Goal: Transaction & Acquisition: Purchase product/service

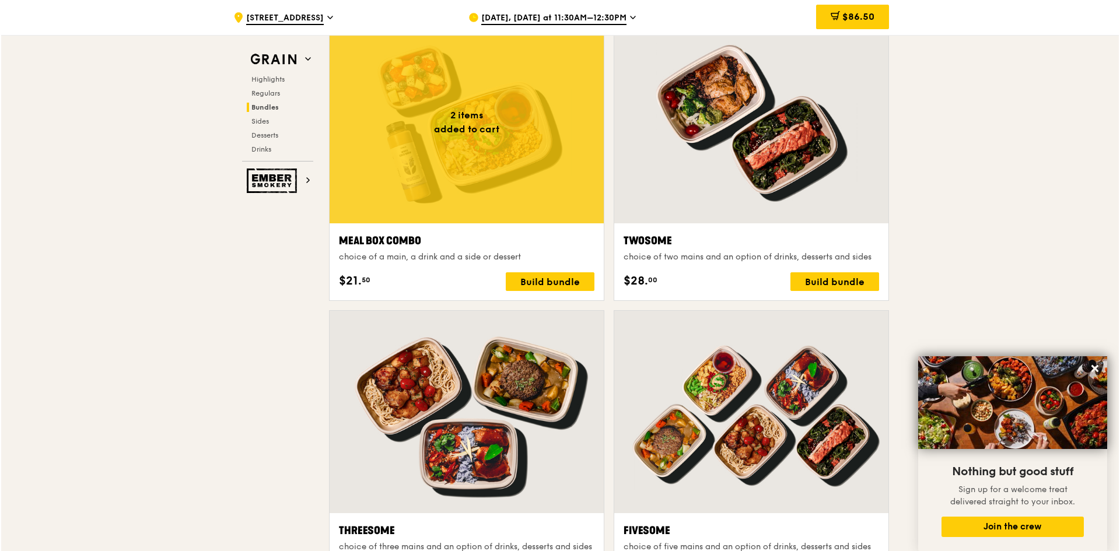
scroll to position [1809, 0]
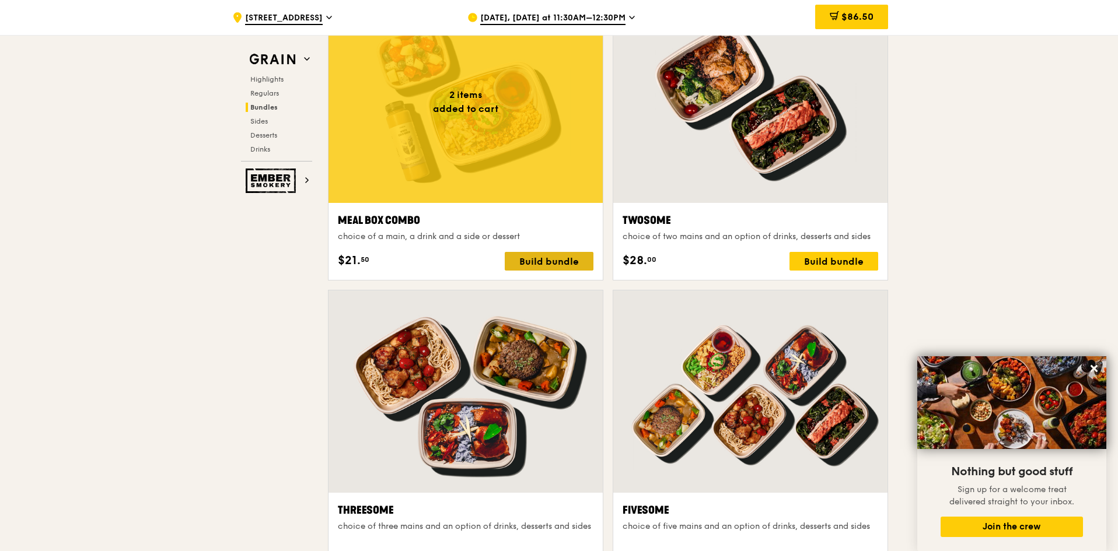
click at [567, 270] on div "Build bundle" at bounding box center [549, 261] width 89 height 19
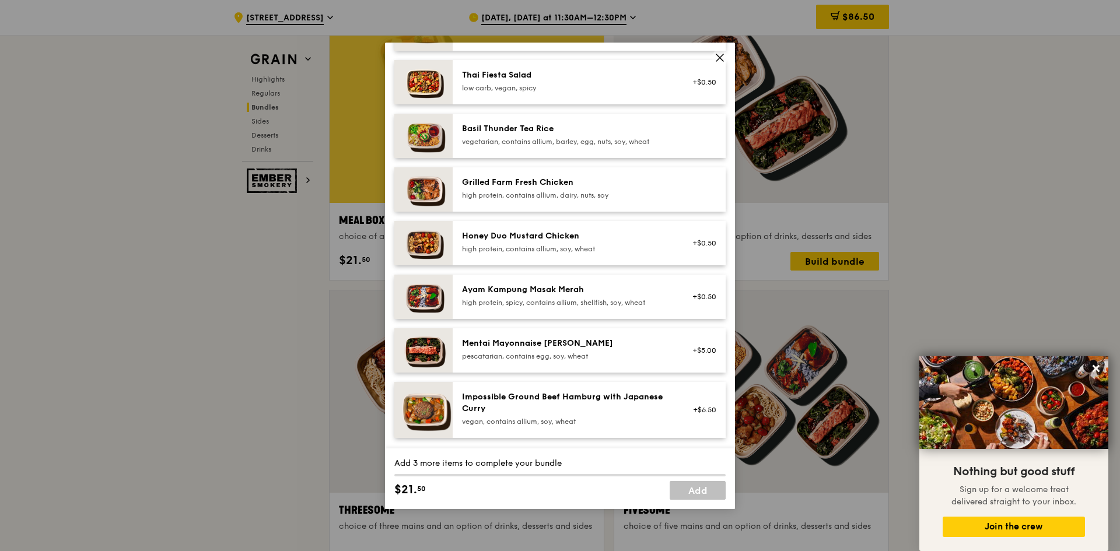
scroll to position [233, 0]
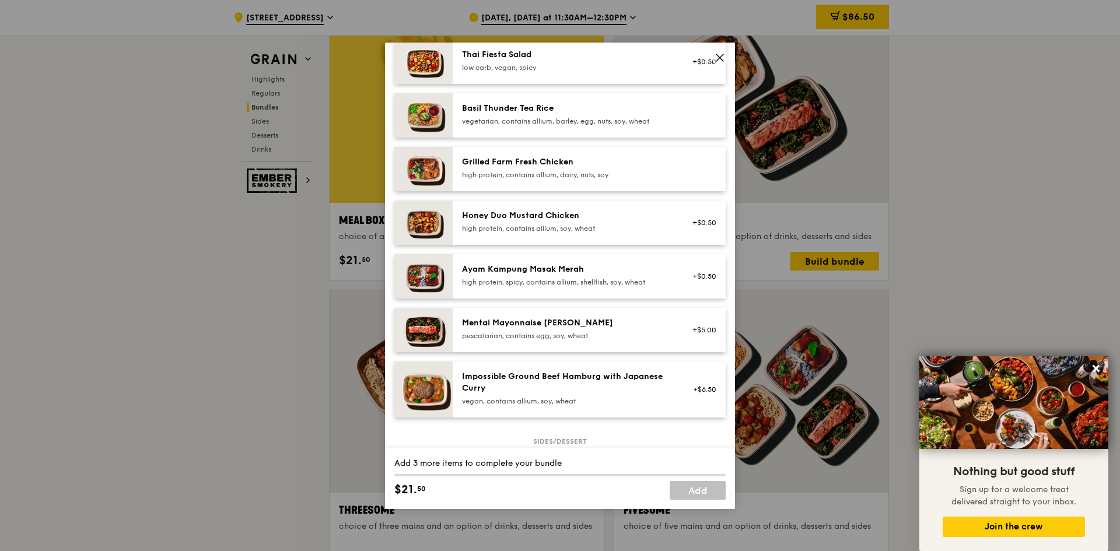
click at [574, 220] on div "Honey Duo Mustard Chicken" at bounding box center [567, 216] width 210 height 12
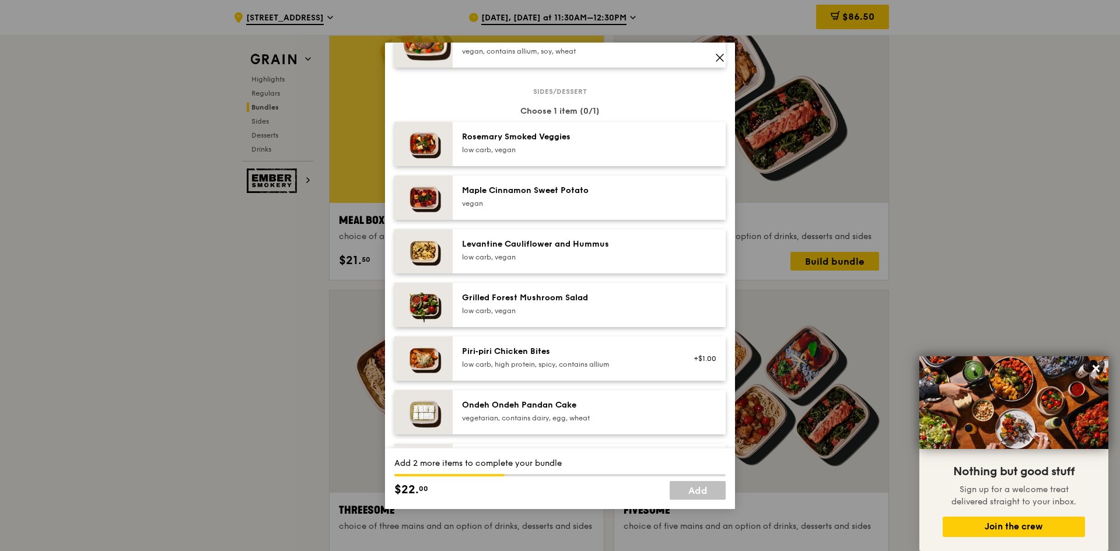
scroll to position [642, 0]
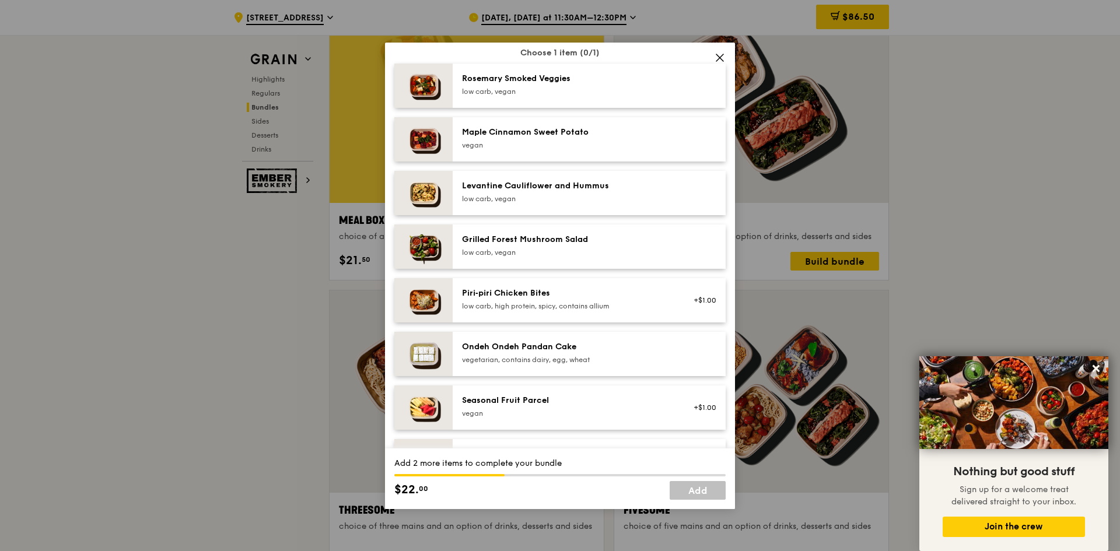
click at [564, 253] on div "low carb, vegan" at bounding box center [567, 252] width 210 height 9
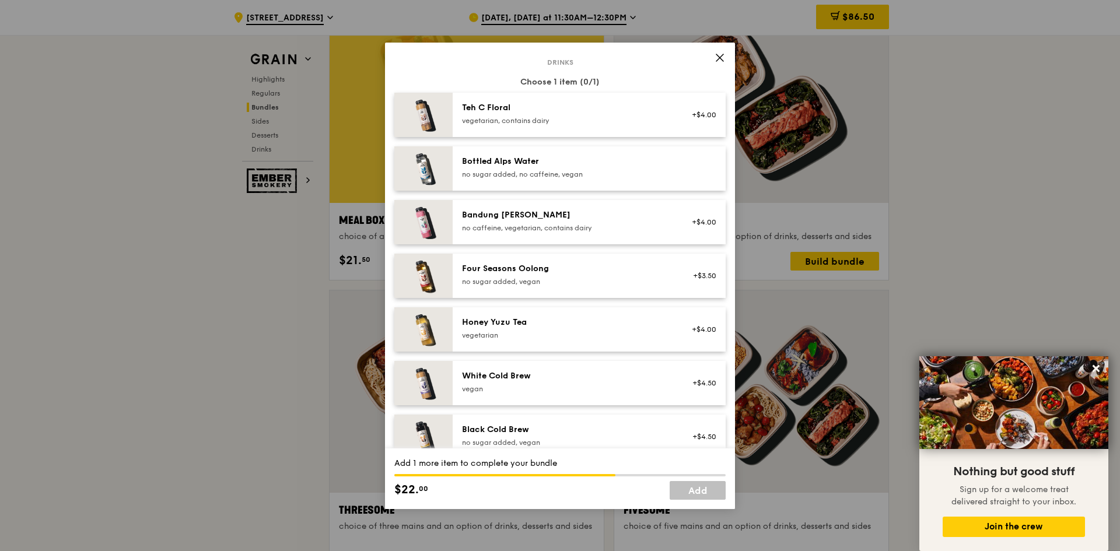
scroll to position [1226, 0]
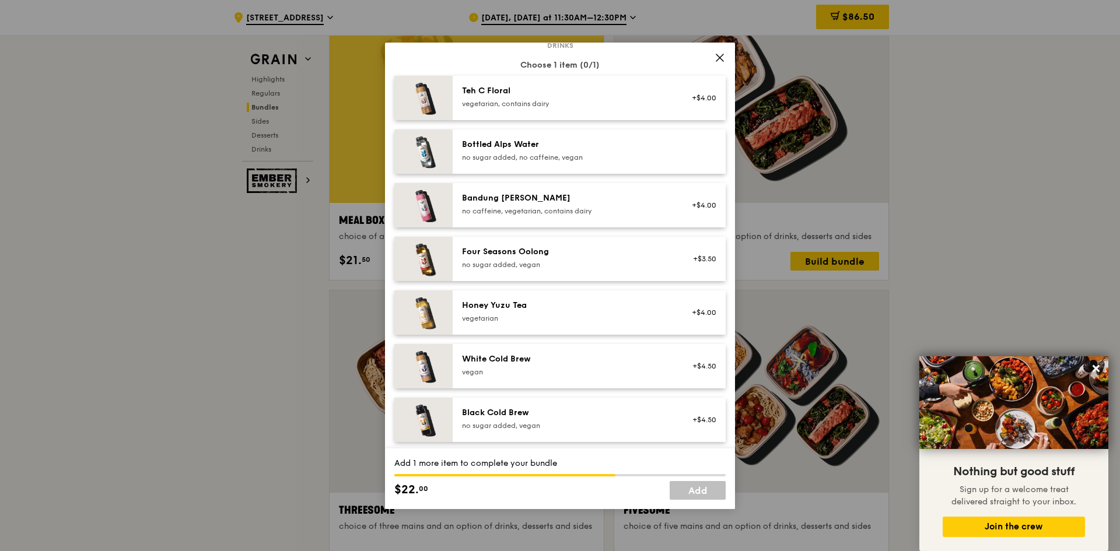
click at [528, 96] on div "Teh C Floral" at bounding box center [567, 91] width 210 height 12
click at [708, 492] on link "Add" at bounding box center [698, 490] width 56 height 19
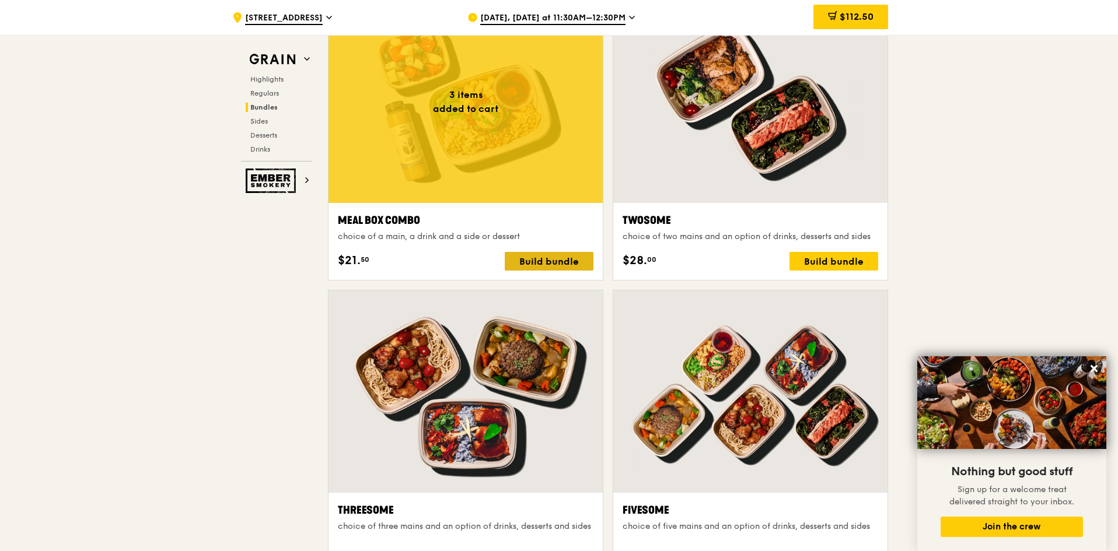
click at [551, 264] on div "Build bundle" at bounding box center [549, 261] width 89 height 19
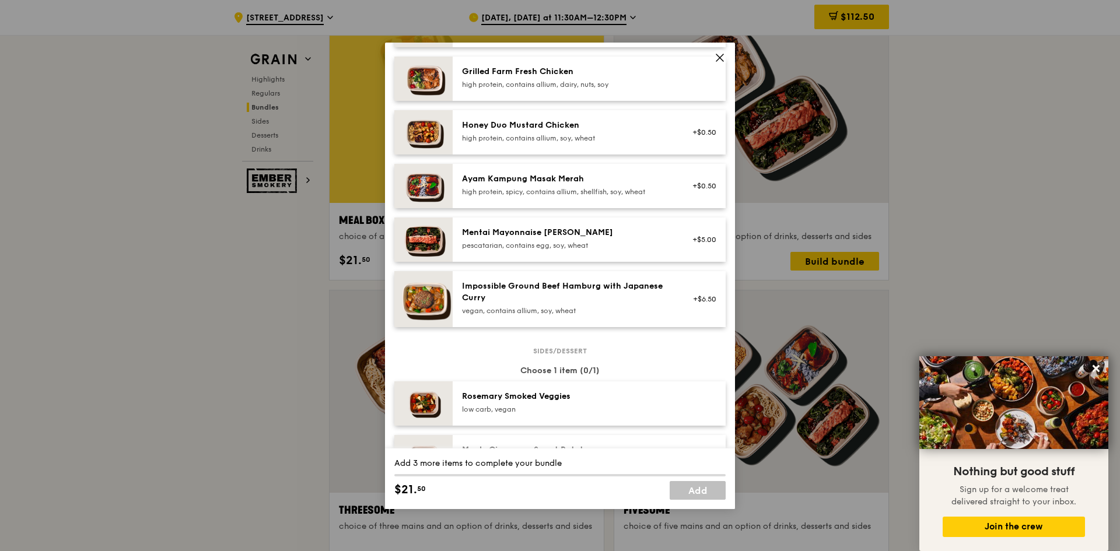
scroll to position [350, 0]
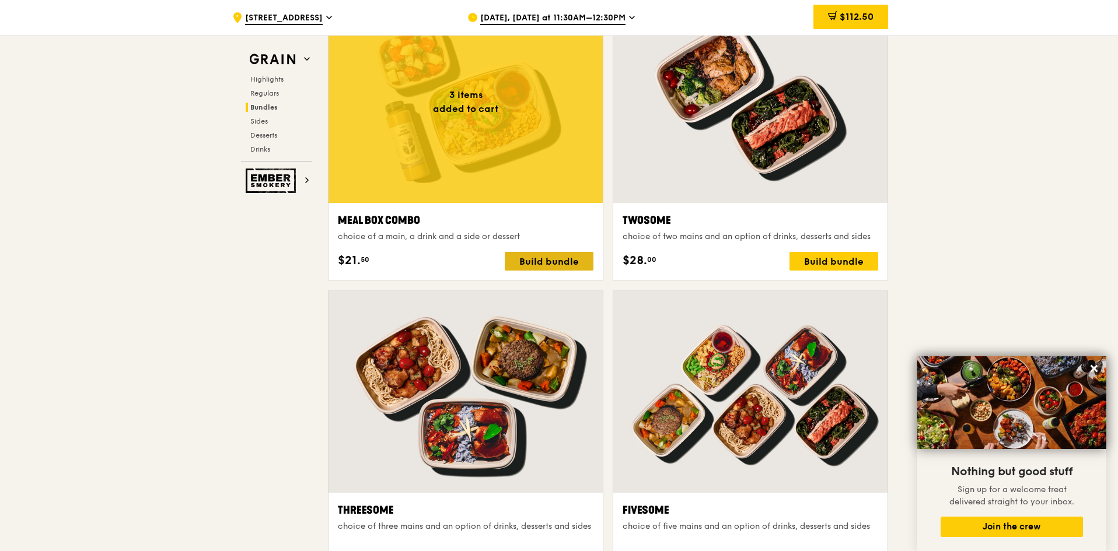
click at [544, 258] on div "Build bundle" at bounding box center [549, 261] width 89 height 19
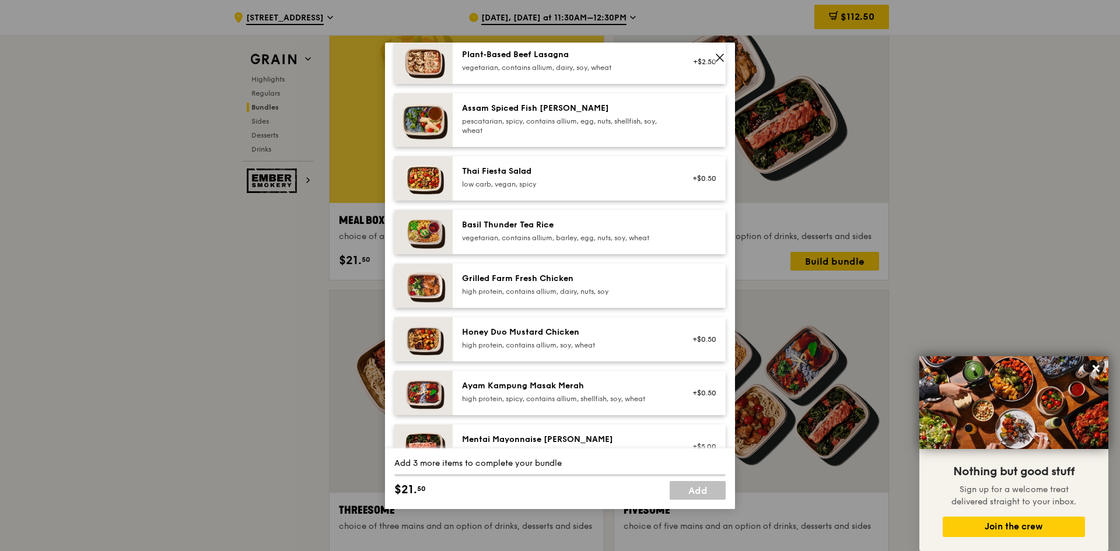
scroll to position [175, 0]
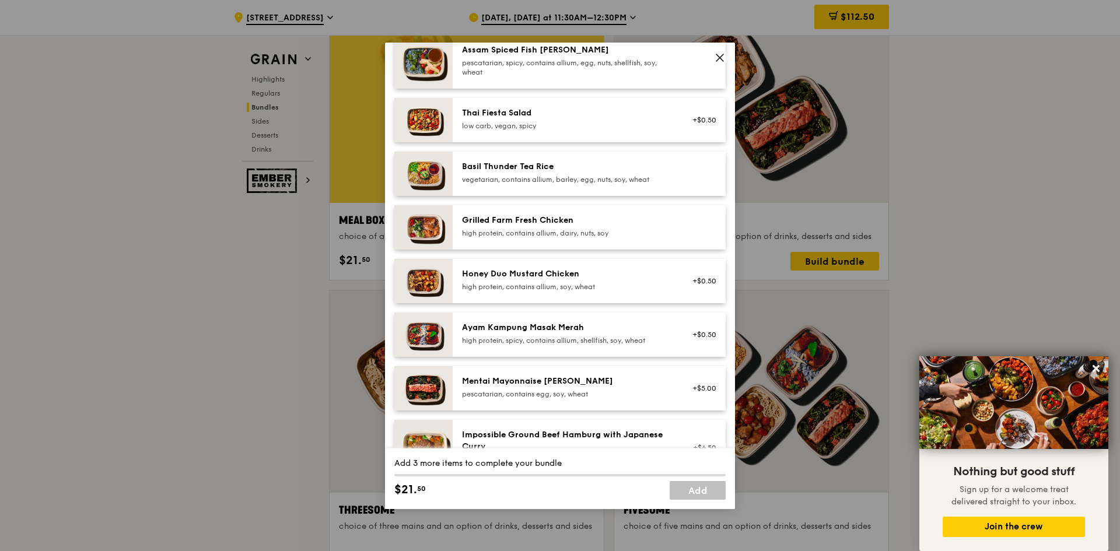
click at [577, 229] on div "high protein, contains allium, dairy, nuts, soy" at bounding box center [567, 233] width 210 height 9
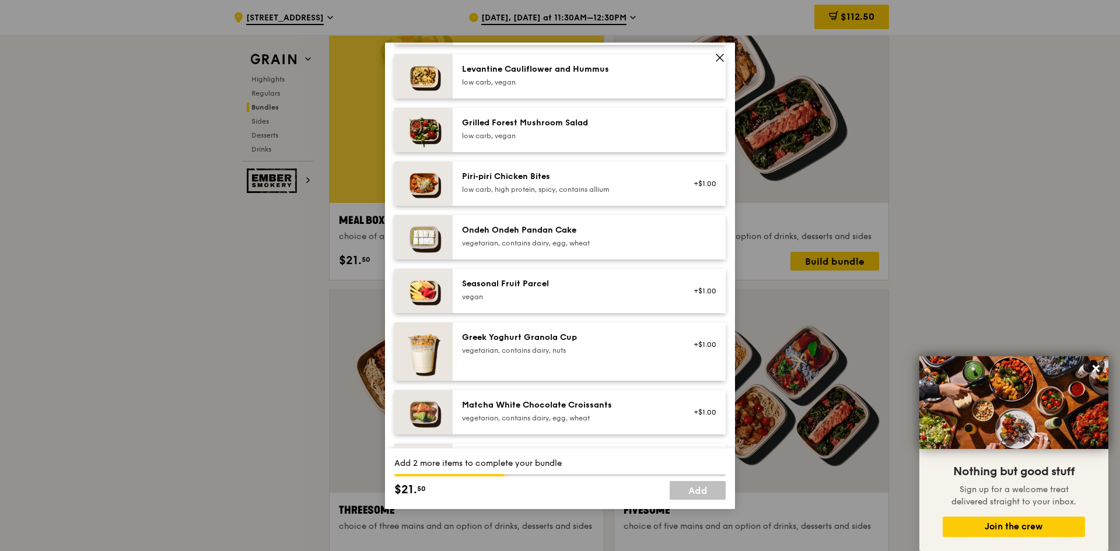
scroll to position [817, 0]
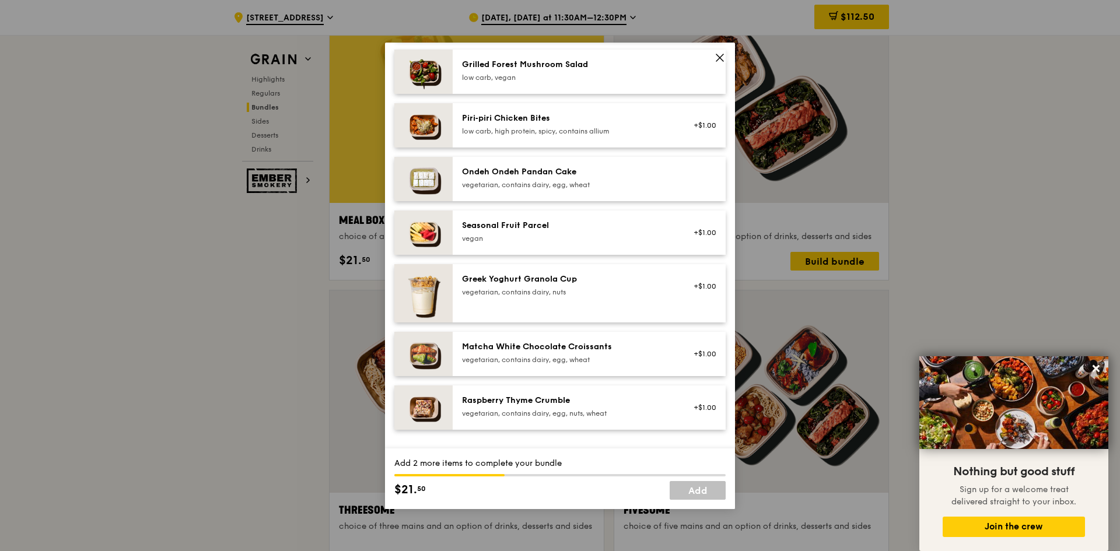
click at [610, 289] on div "vegetarian, contains dairy, nuts" at bounding box center [567, 292] width 210 height 9
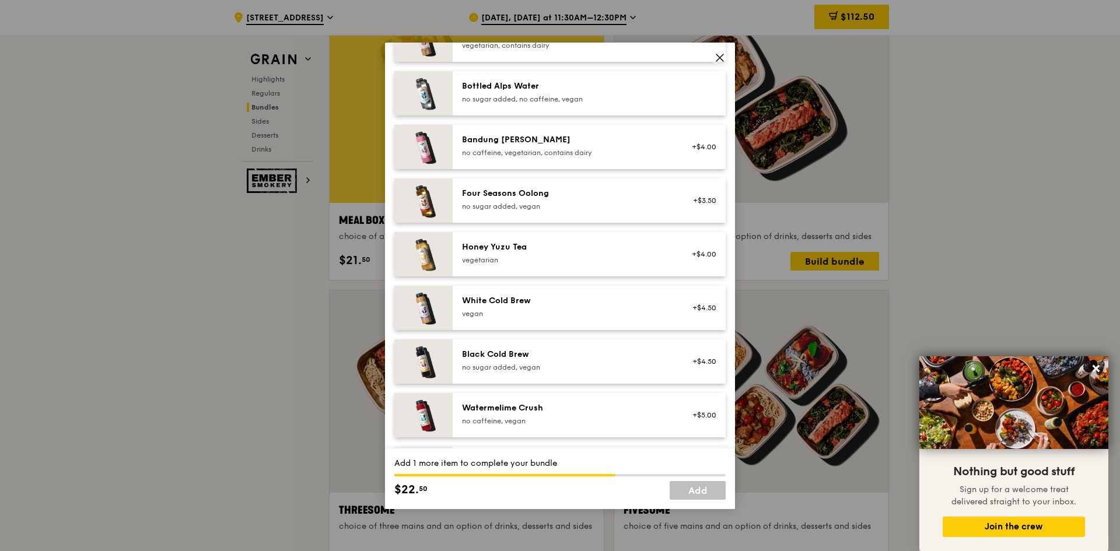
scroll to position [1336, 0]
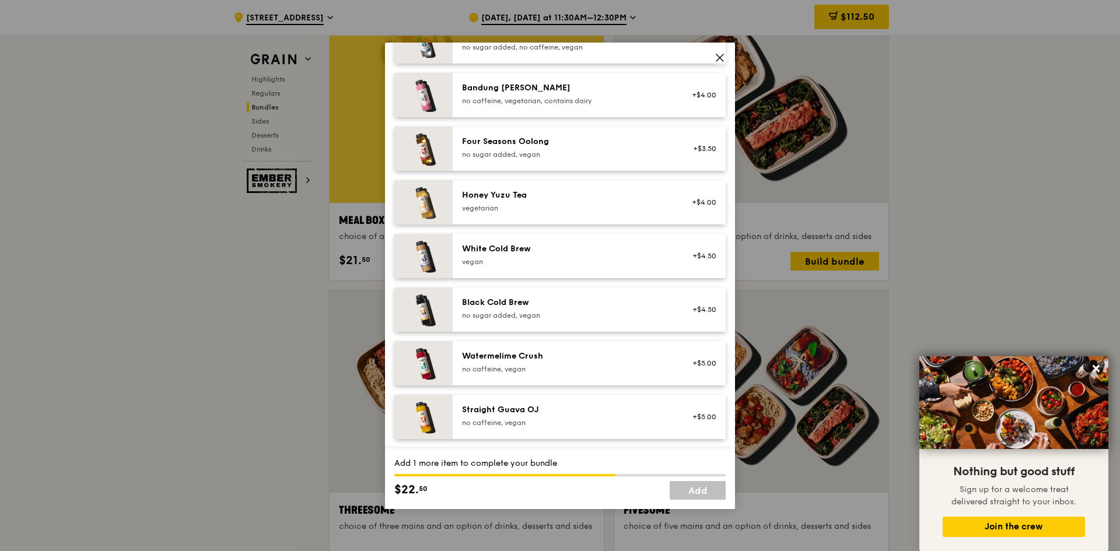
click at [577, 251] on div "White Cold Brew" at bounding box center [567, 249] width 210 height 12
click at [700, 491] on link "Add" at bounding box center [698, 490] width 56 height 19
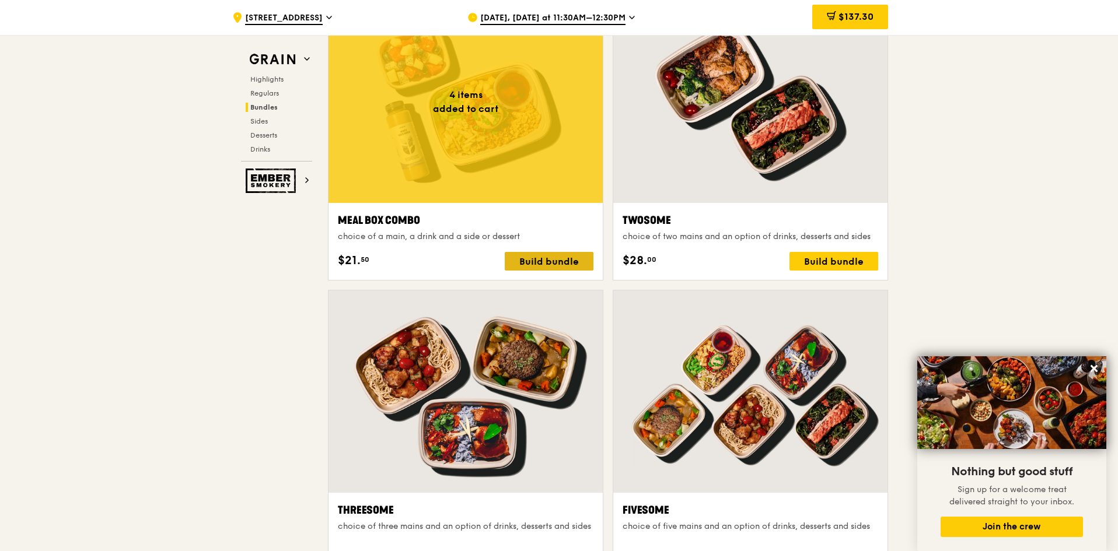
click at [530, 265] on div "Build bundle" at bounding box center [549, 261] width 89 height 19
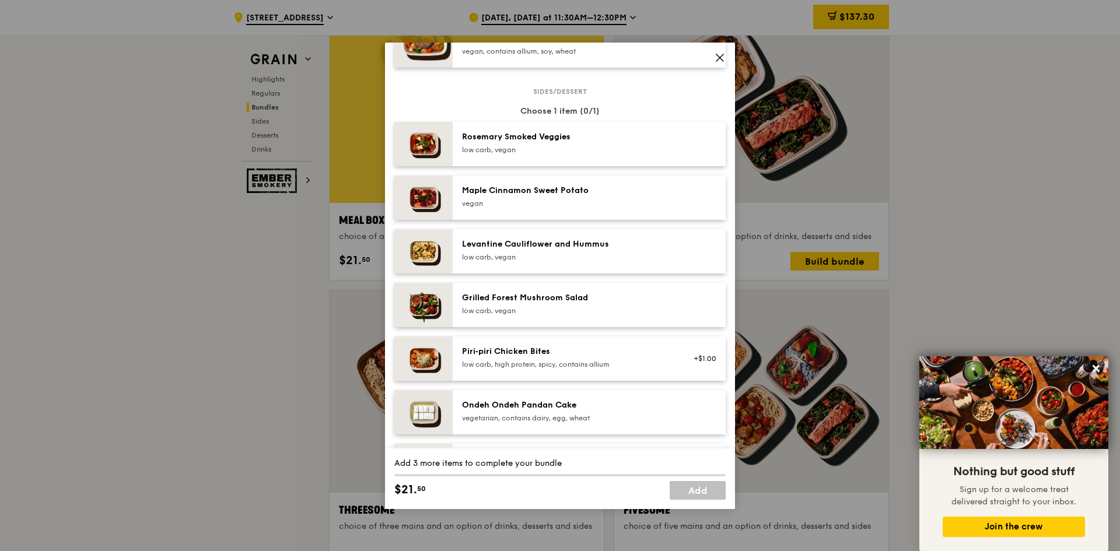
scroll to position [642, 0]
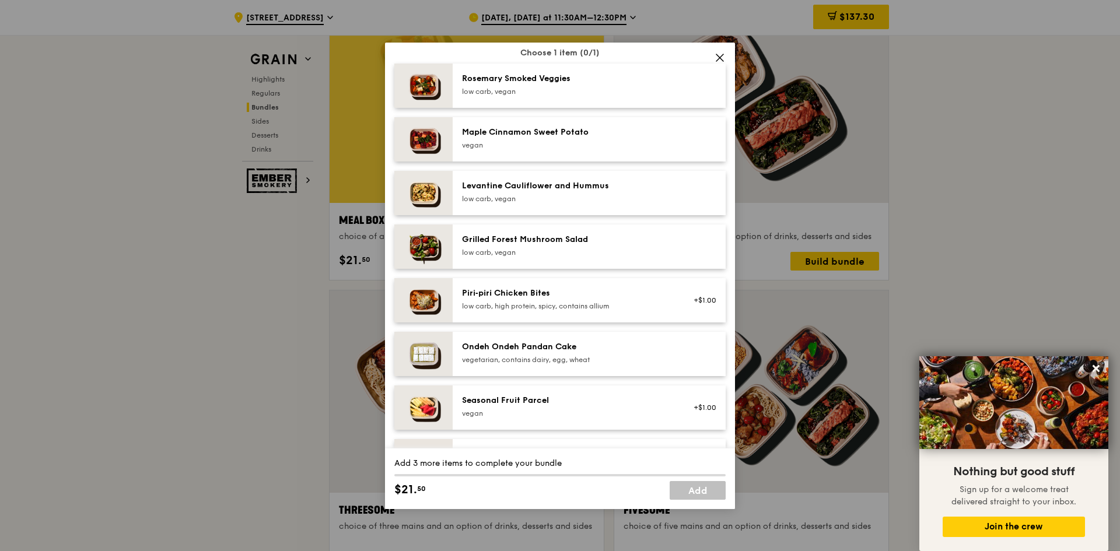
click at [723, 57] on icon at bounding box center [720, 58] width 11 height 11
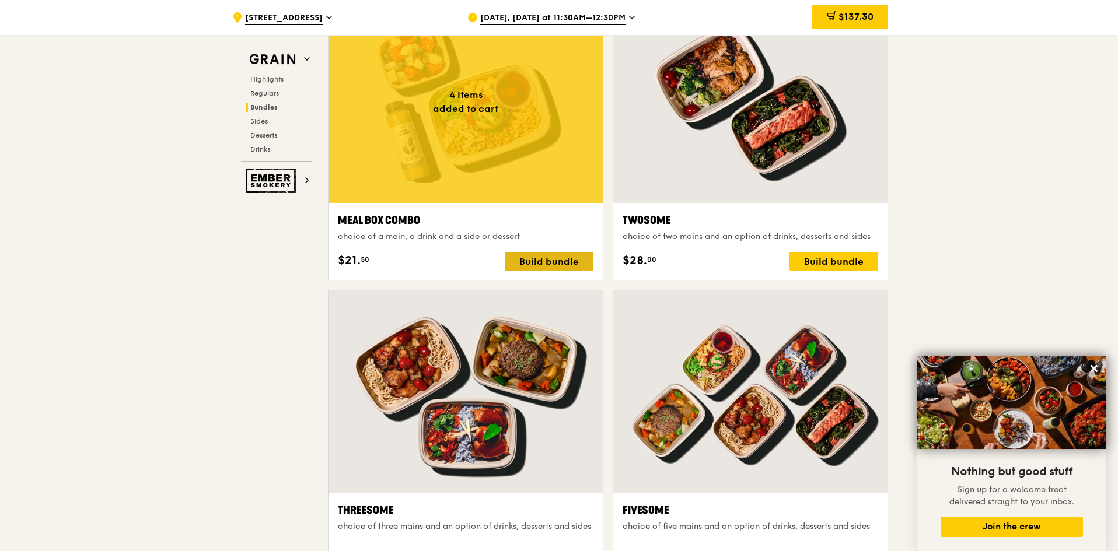
click at [537, 271] on div "Build bundle" at bounding box center [549, 261] width 89 height 19
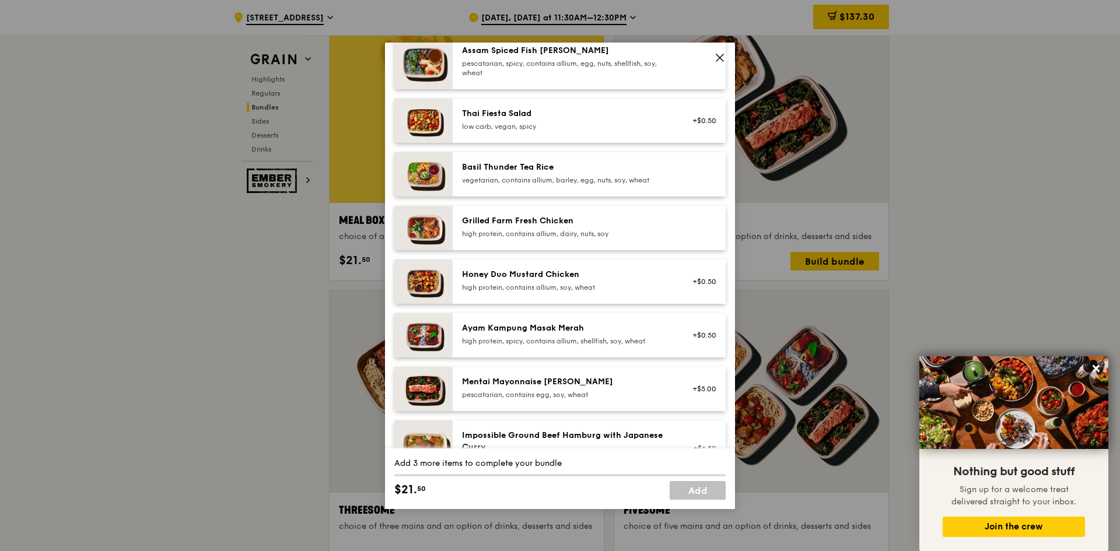
scroll to position [175, 0]
click at [568, 387] on div "Mentai Mayonnaise [PERSON_NAME]" at bounding box center [567, 382] width 210 height 12
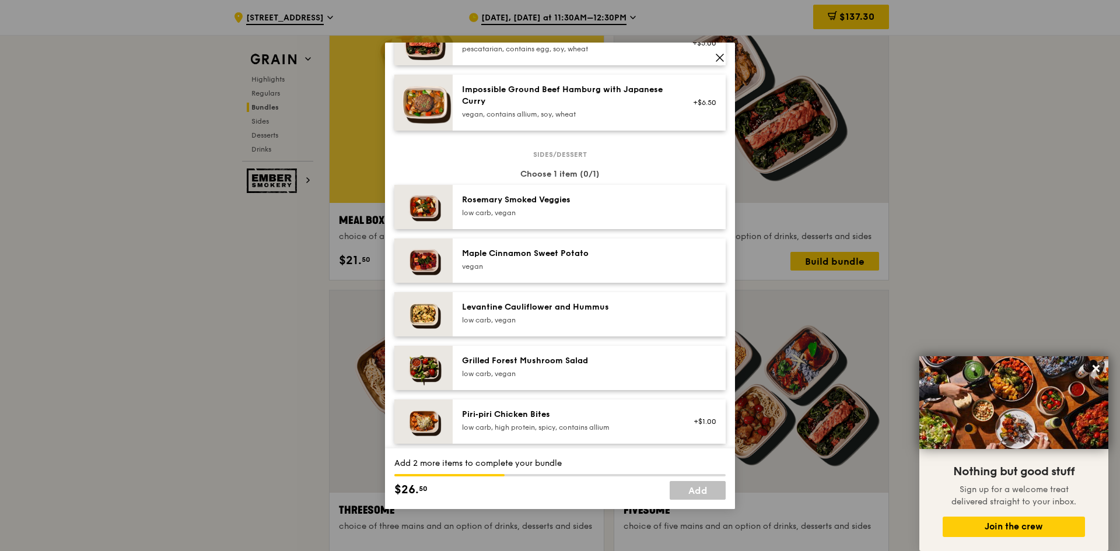
scroll to position [525, 0]
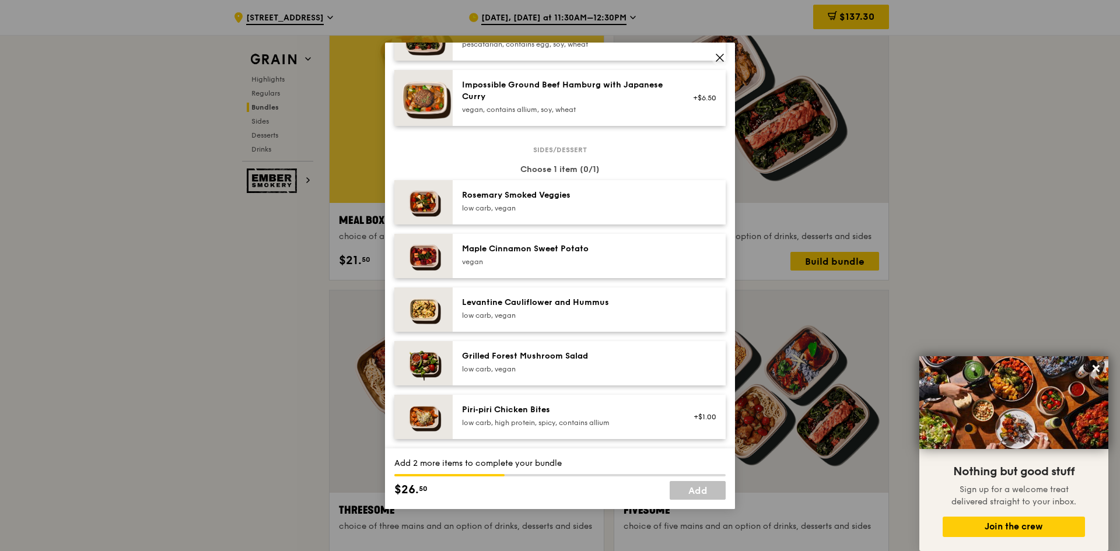
click at [568, 358] on div "Grilled Forest Mushroom Salad" at bounding box center [567, 357] width 210 height 12
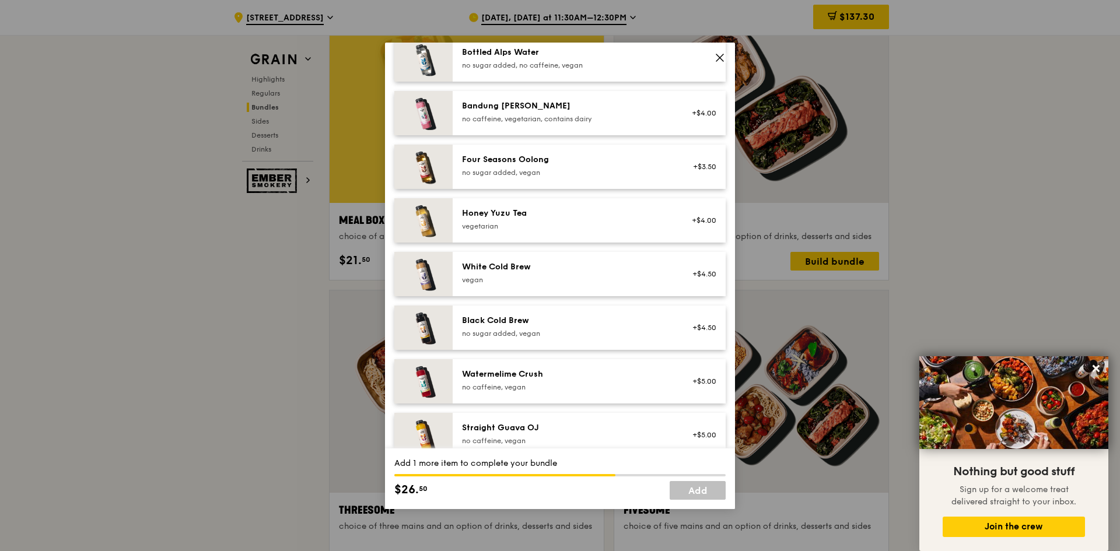
scroll to position [1336, 0]
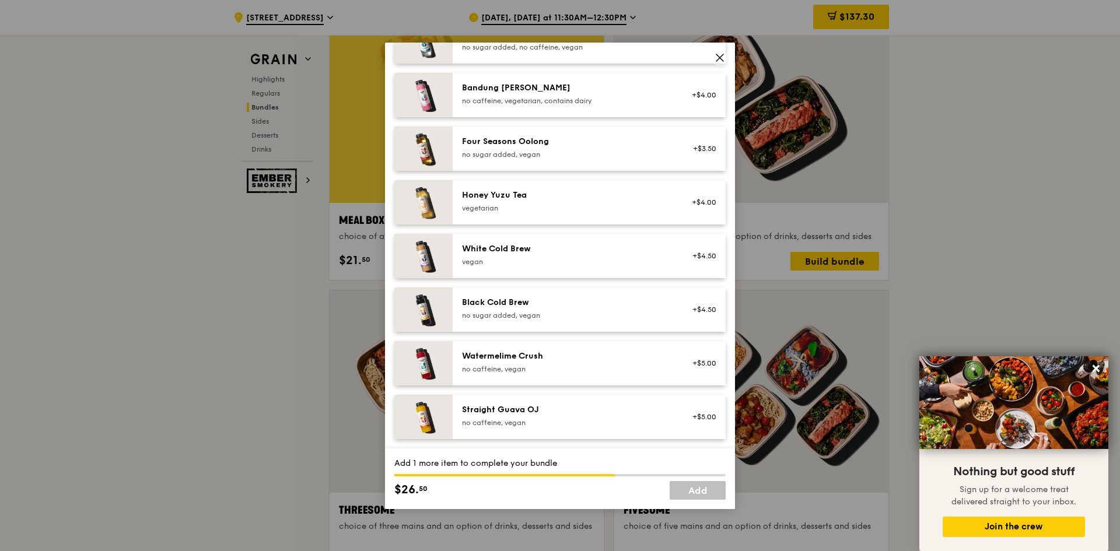
click at [558, 358] on div "Watermelime Crush" at bounding box center [567, 357] width 210 height 12
click at [702, 496] on link "Add" at bounding box center [698, 490] width 56 height 19
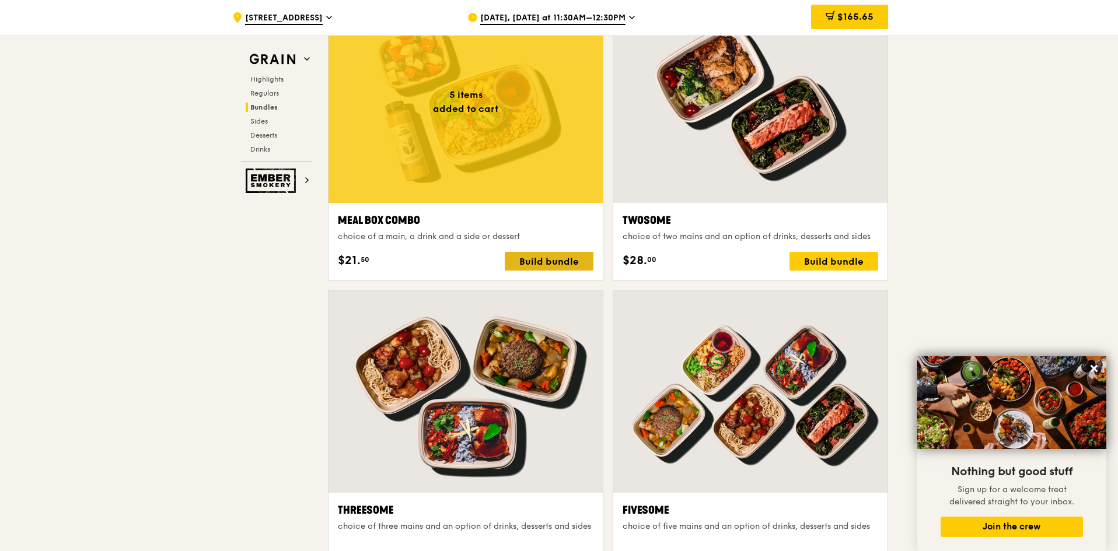
click at [576, 261] on div "Build bundle" at bounding box center [549, 261] width 89 height 19
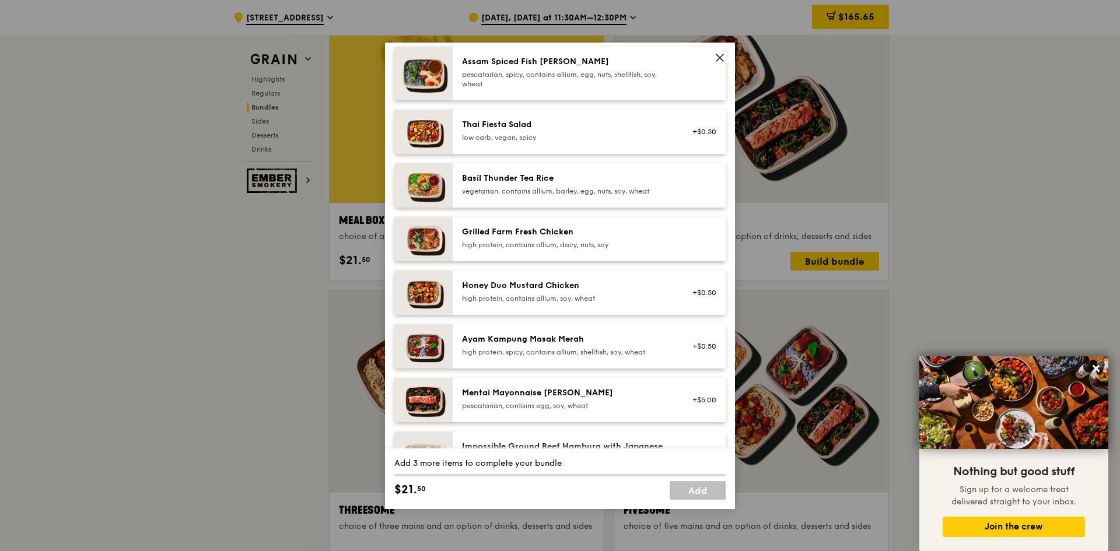
scroll to position [175, 0]
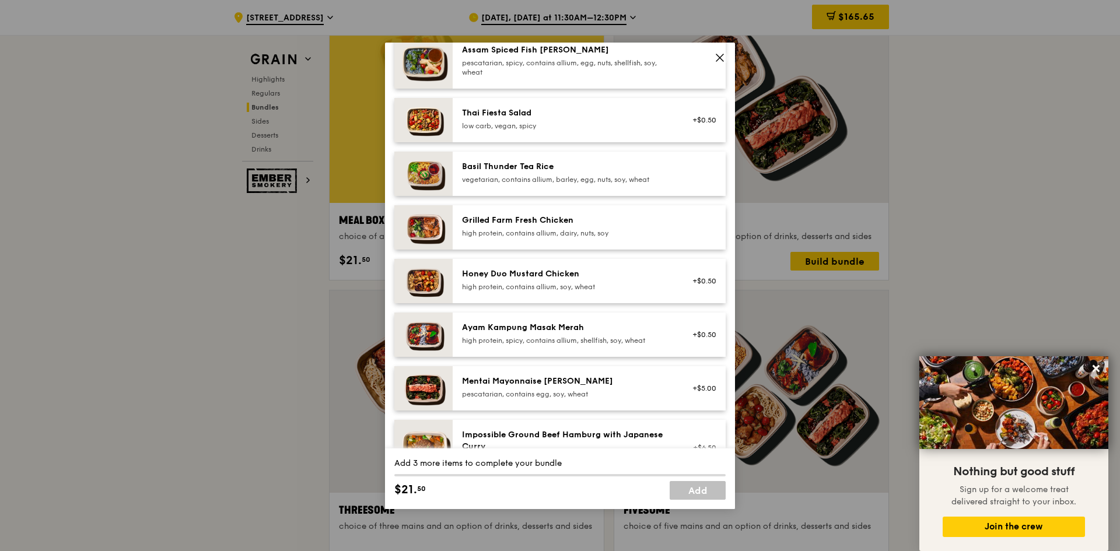
click at [572, 278] on div "Honey Duo Mustard Chicken" at bounding box center [567, 274] width 210 height 12
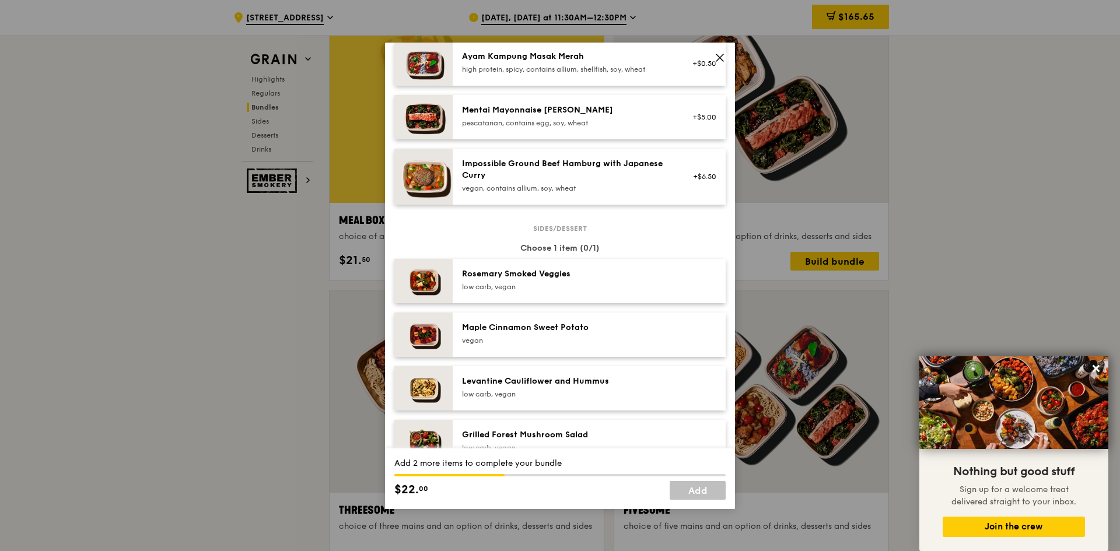
scroll to position [467, 0]
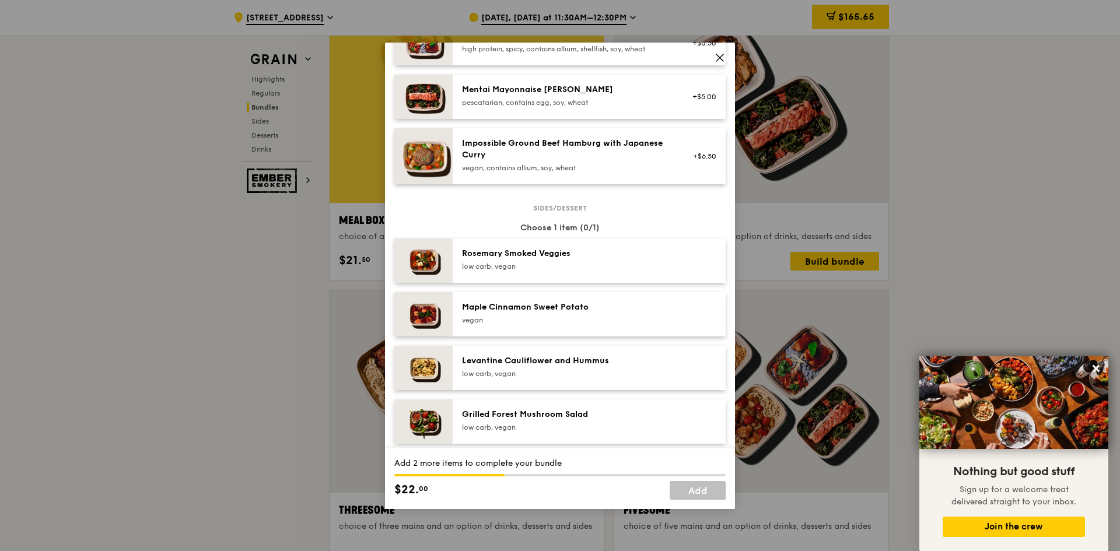
click at [578, 268] on div "low carb, vegan" at bounding box center [567, 266] width 210 height 9
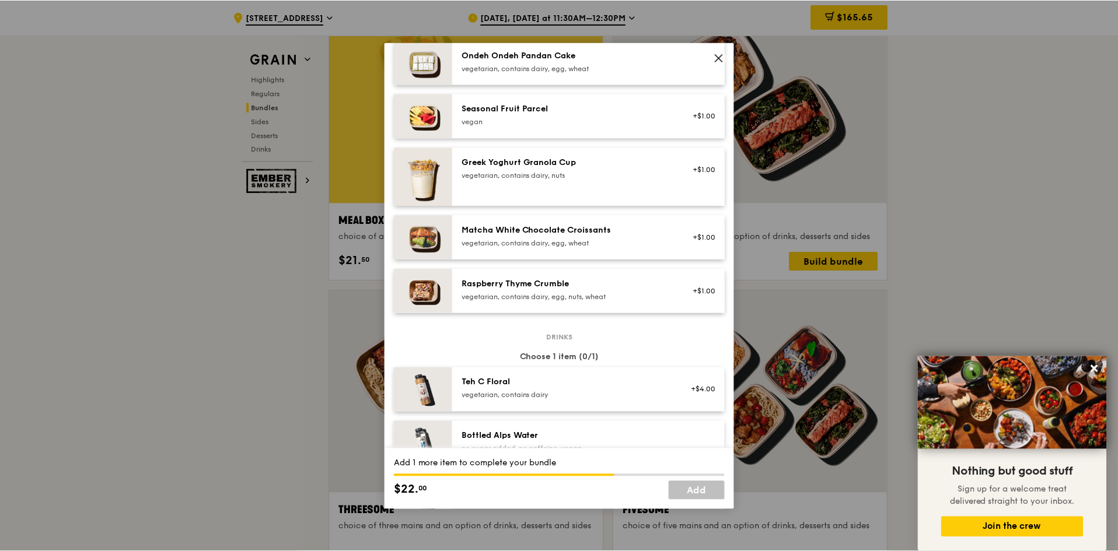
scroll to position [1226, 0]
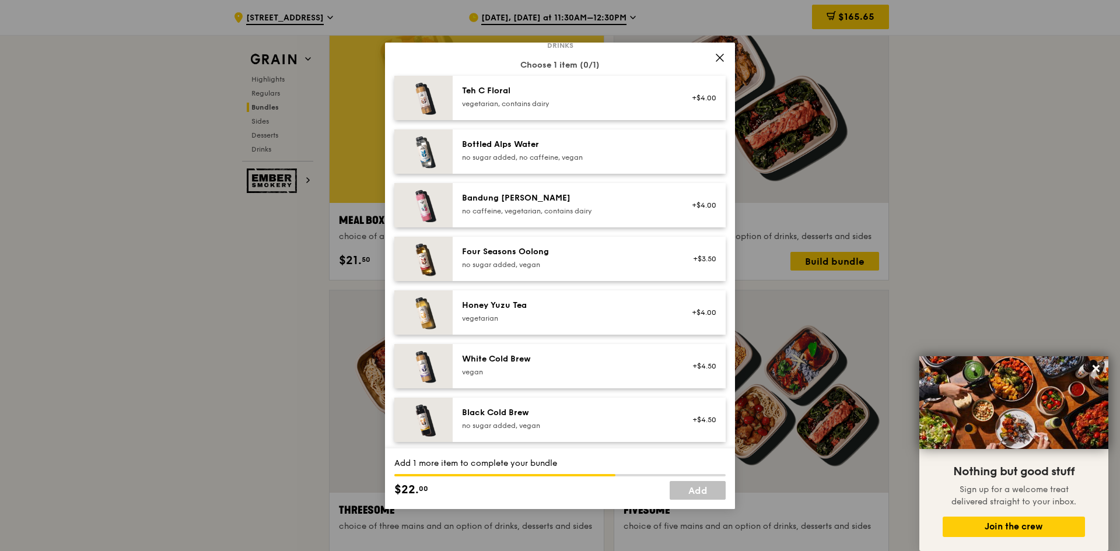
click at [554, 365] on div "White Cold Brew [GEOGRAPHIC_DATA]" at bounding box center [567, 365] width 210 height 23
click at [682, 498] on link "Add" at bounding box center [698, 490] width 56 height 19
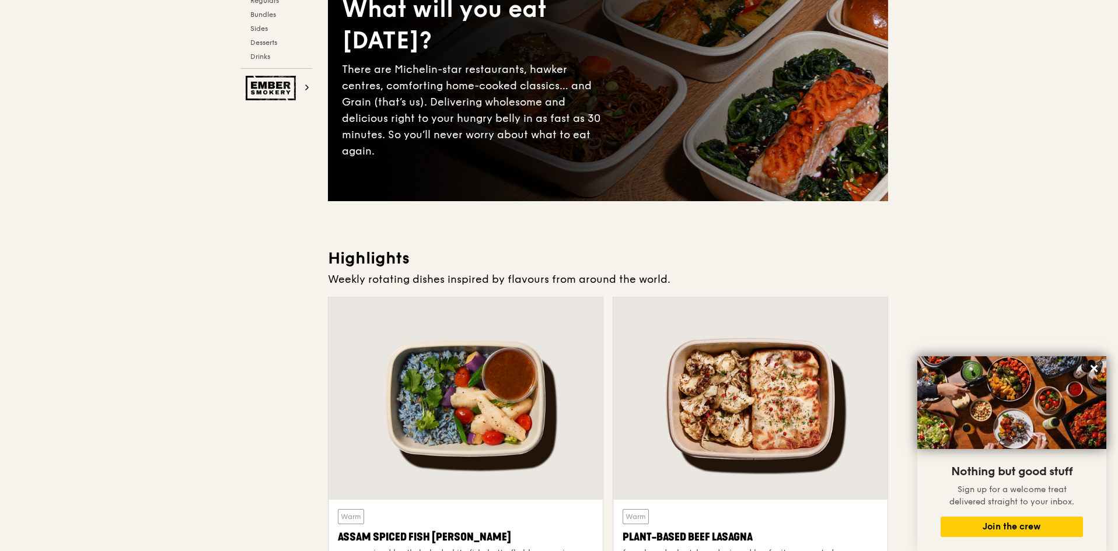
scroll to position [0, 0]
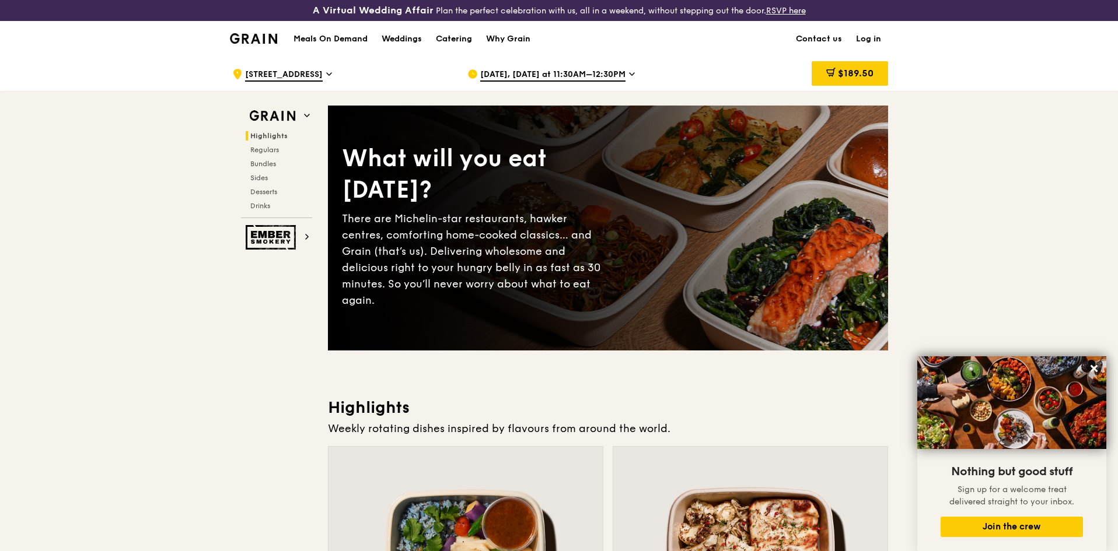
click at [838, 70] on span "$189.50" at bounding box center [856, 73] width 36 height 11
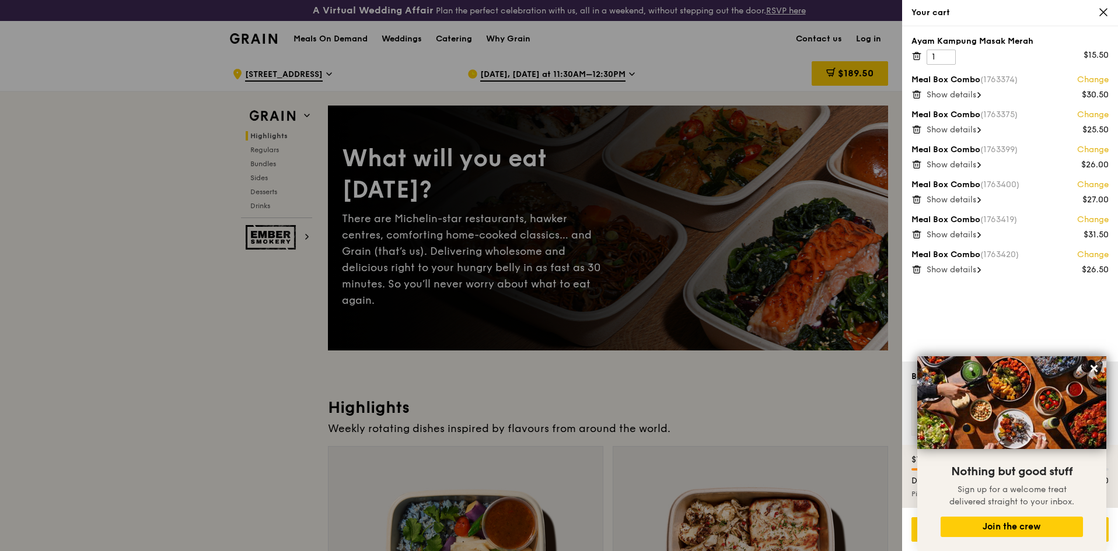
click at [965, 201] on span "Show details" at bounding box center [952, 200] width 50 height 10
